Goal: Task Accomplishment & Management: Manage account settings

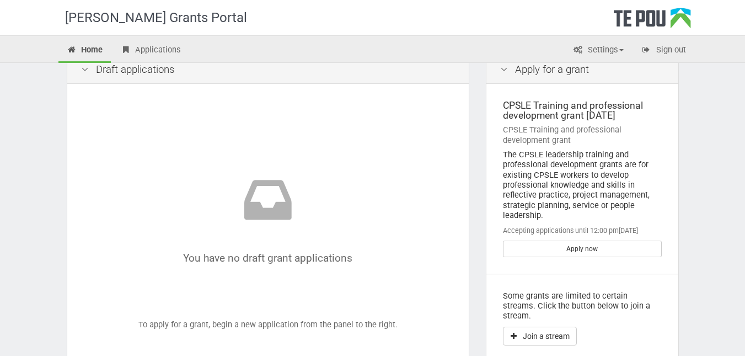
scroll to position [16, 0]
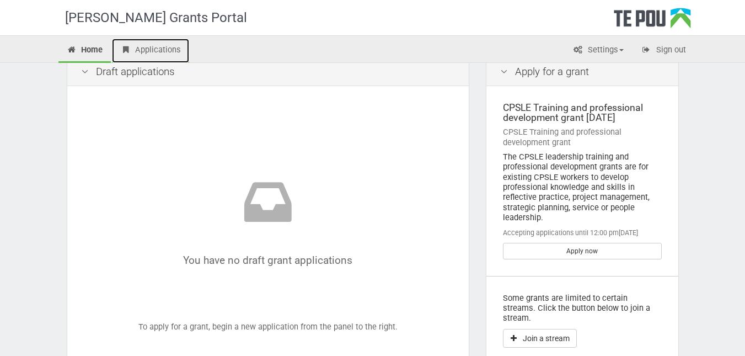
click at [132, 51] on link "Applications" at bounding box center [150, 51] width 77 height 24
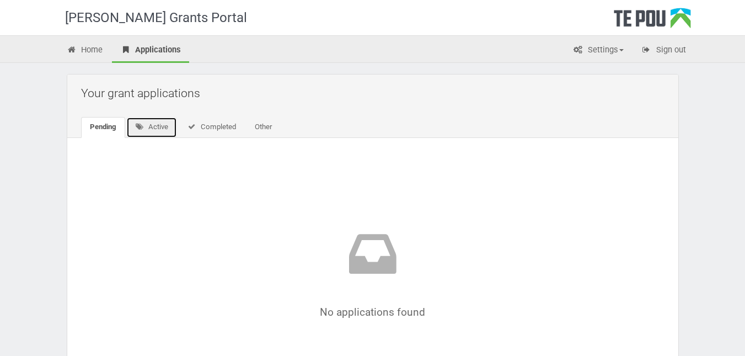
click at [157, 125] on link "Active" at bounding box center [151, 127] width 51 height 21
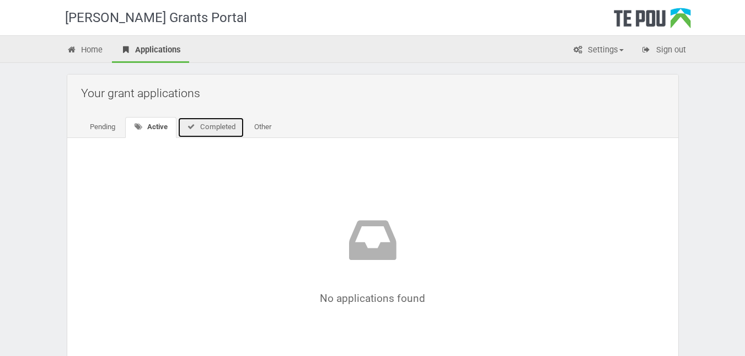
click at [217, 125] on link "Completed" at bounding box center [211, 127] width 67 height 21
click at [263, 132] on link "Other" at bounding box center [261, 127] width 35 height 21
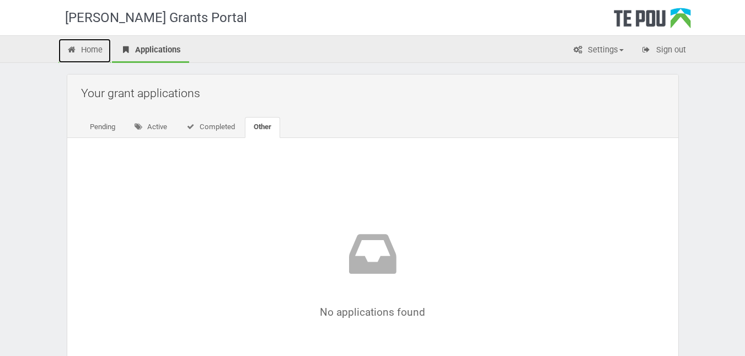
click at [69, 48] on icon at bounding box center [72, 50] width 10 height 8
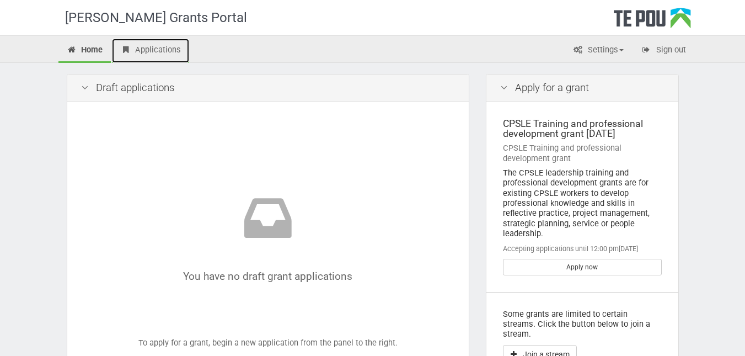
click at [153, 49] on link "Applications" at bounding box center [150, 51] width 77 height 24
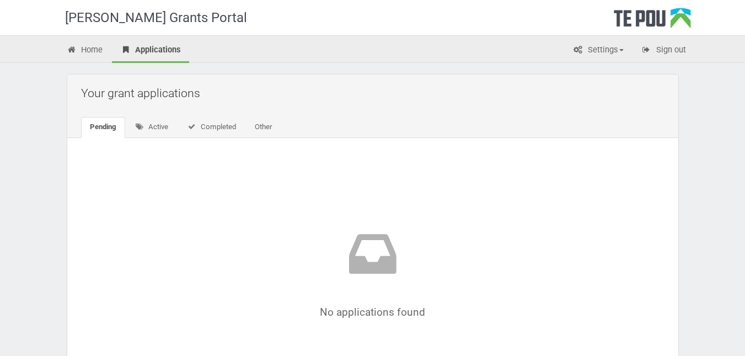
scroll to position [123, 0]
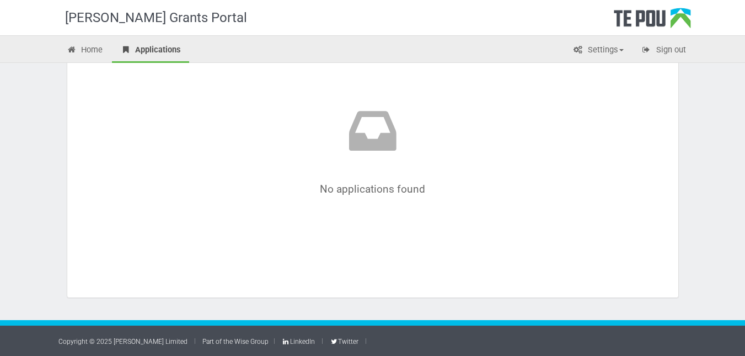
click at [373, 128] on icon at bounding box center [372, 134] width 517 height 63
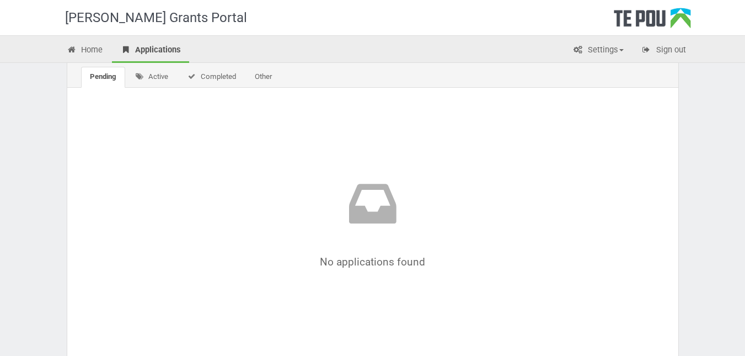
scroll to position [0, 0]
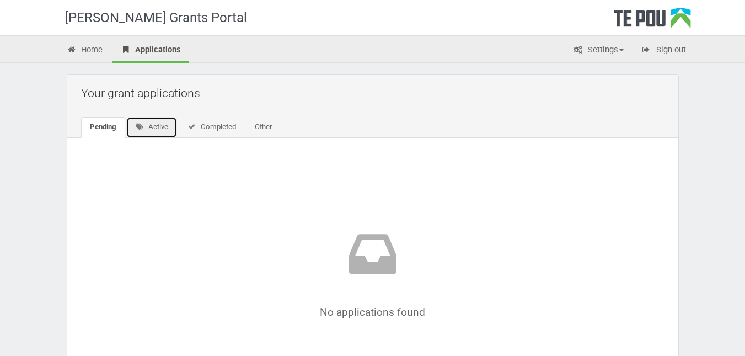
click at [166, 131] on link "Active" at bounding box center [151, 127] width 51 height 21
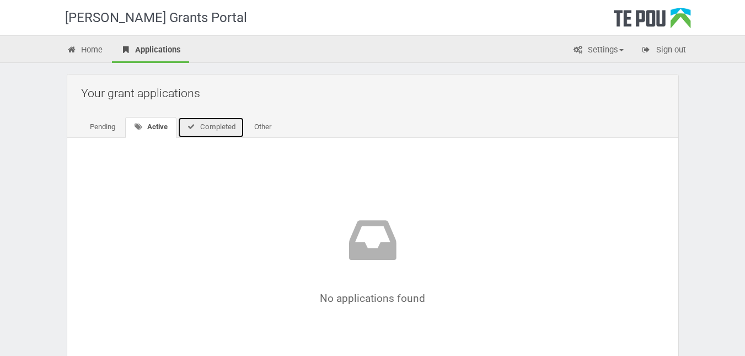
click at [228, 132] on link "Completed" at bounding box center [211, 127] width 67 height 21
click at [278, 135] on link "Other" at bounding box center [261, 127] width 35 height 21
